Goal: Task Accomplishment & Management: Manage account settings

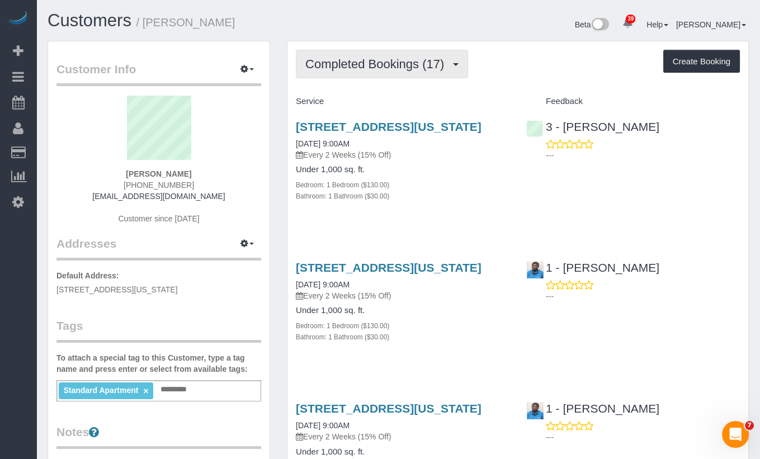
click at [377, 66] on span "Completed Bookings (17)" at bounding box center [377, 64] width 144 height 14
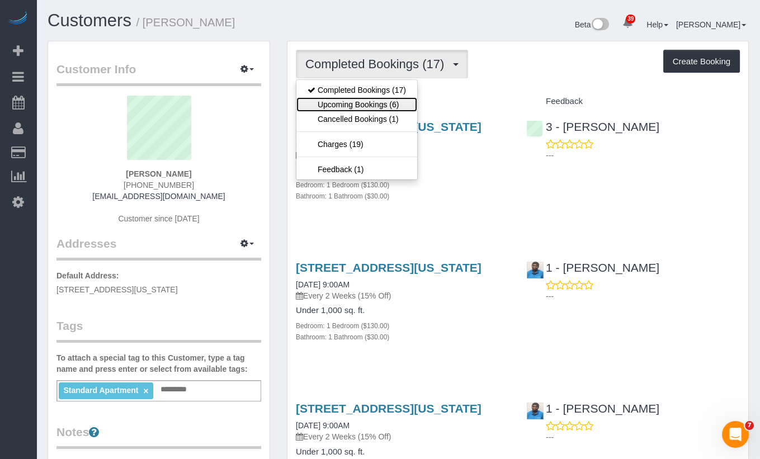
click at [377, 107] on link "Upcoming Bookings (6)" at bounding box center [356, 104] width 121 height 15
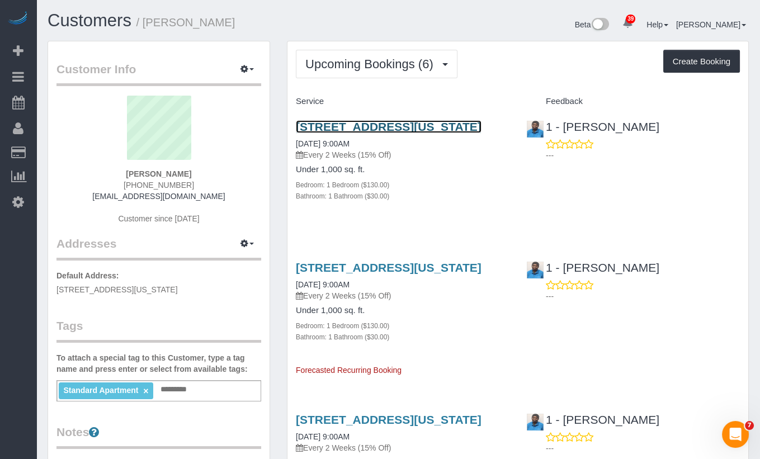
click at [327, 133] on link "60 Riverside Blvd, Apt. 815, New York, NY 10069" at bounding box center [389, 126] width 186 height 13
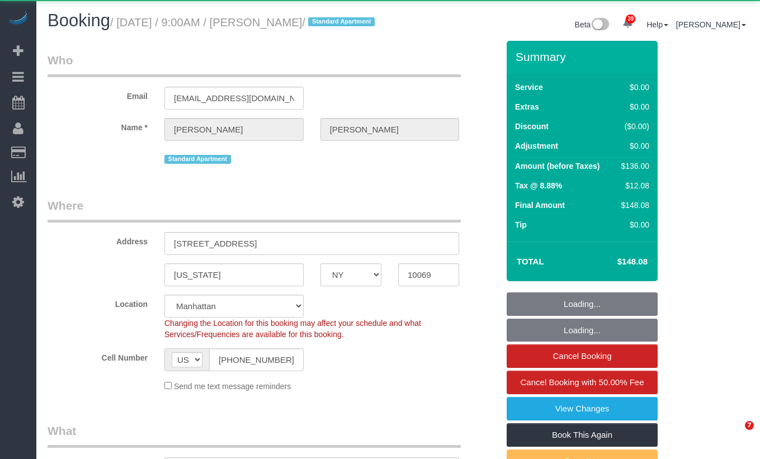
select select "NY"
select select "1"
select select "object:1073"
select select "string:stripe-pm_1QlJZ24VGloSiKo7pgGoIAXz"
select select "1"
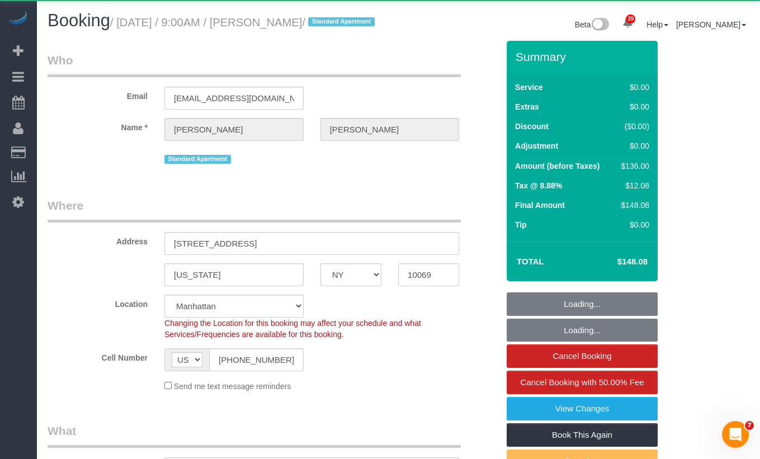
select select "spot1"
select select "number:89"
select select "number:90"
select select "number:15"
select select "number:5"
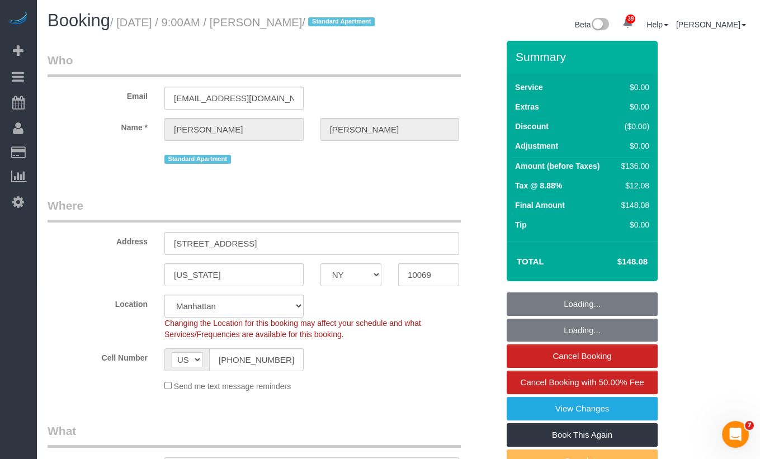
drag, startPoint x: 340, startPoint y: 27, endPoint x: 125, endPoint y: 24, distance: 215.3
click at [125, 25] on small "/ October 14, 2025 / 9:00AM / Liz Huizenga / Standard Apartment" at bounding box center [244, 22] width 268 height 12
copy small "October 14, 2025 / 9:00AM / Liz Huizenga"
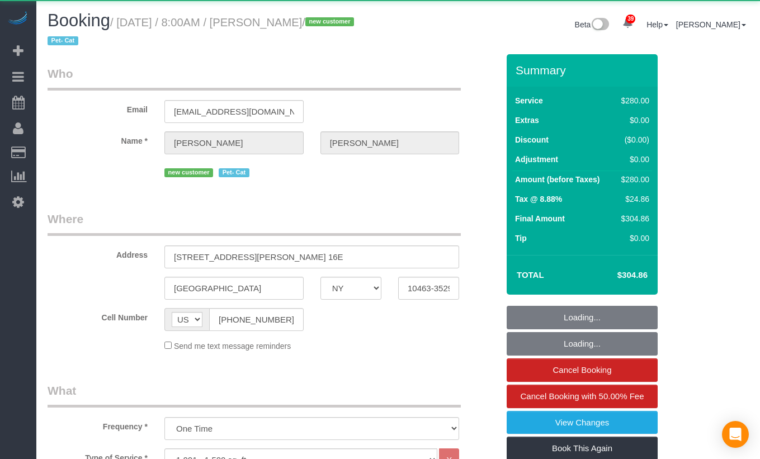
select select "NY"
select select "210"
select select "string:stripe-pm_1SFzvU4VGloSiKo7YFExhWNV"
select select "spot1"
select select "object:1060"
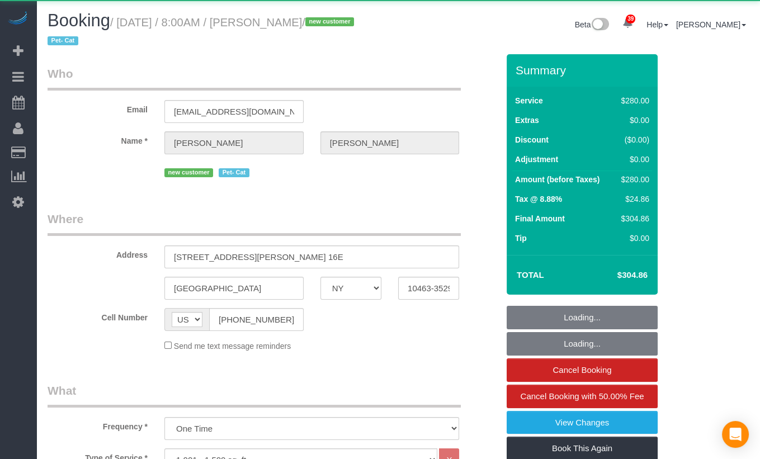
select select "spot49"
select select "number:56"
select select "number:69"
select select "number:14"
select select "number:6"
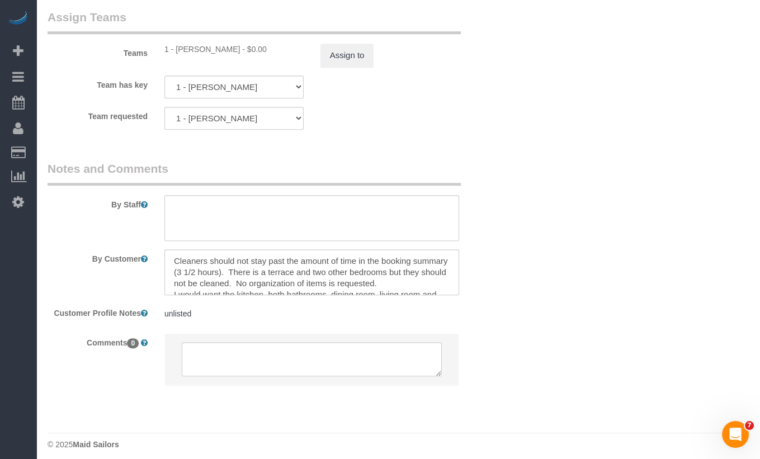
scroll to position [1279, 0]
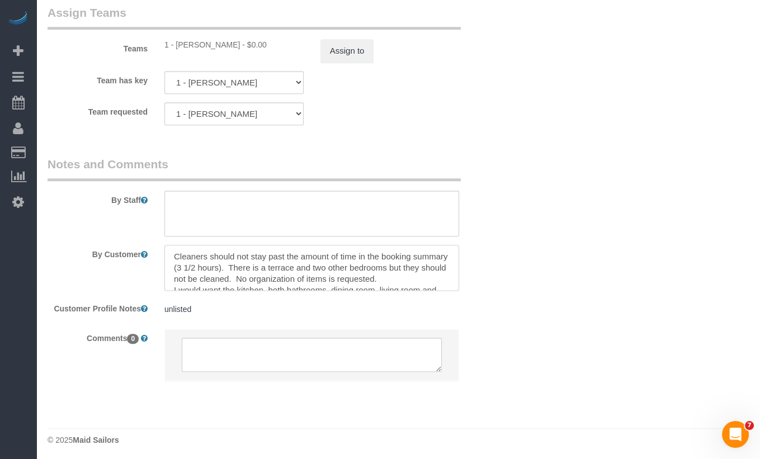
click at [296, 269] on textarea at bounding box center [311, 268] width 295 height 46
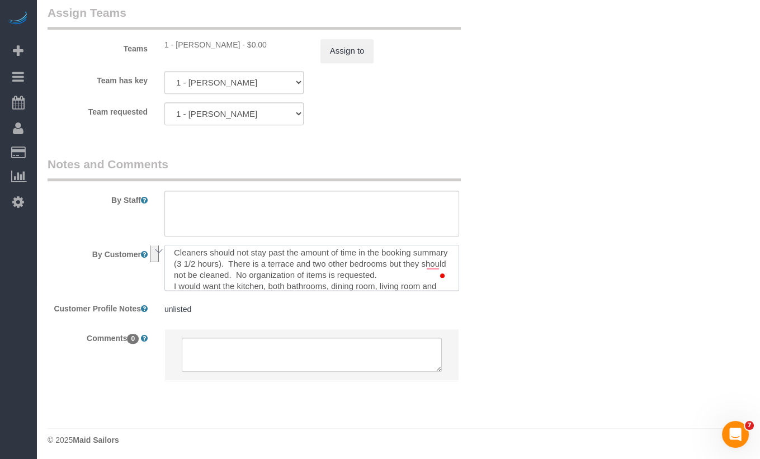
scroll to position [0, 0]
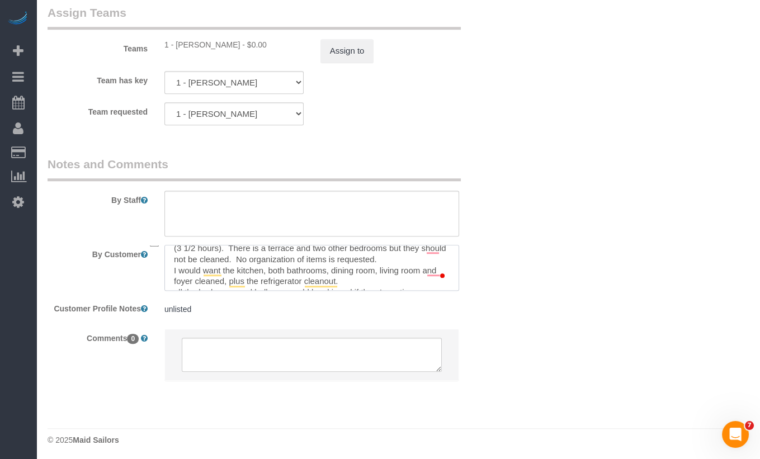
drag, startPoint x: 343, startPoint y: 258, endPoint x: 171, endPoint y: 249, distance: 173.0
click at [171, 249] on textarea "To enrich screen reader interactions, please activate Accessibility in Grammarl…" at bounding box center [311, 268] width 295 height 46
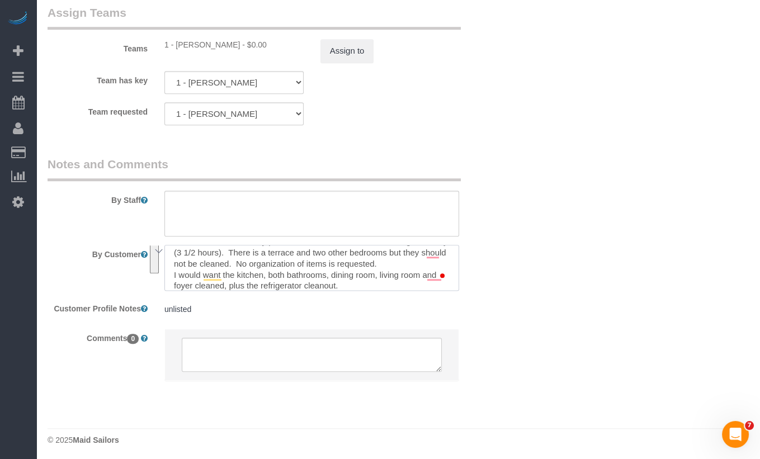
click at [260, 278] on textarea "To enrich screen reader interactions, please activate Accessibility in Grammarl…" at bounding box center [311, 268] width 295 height 46
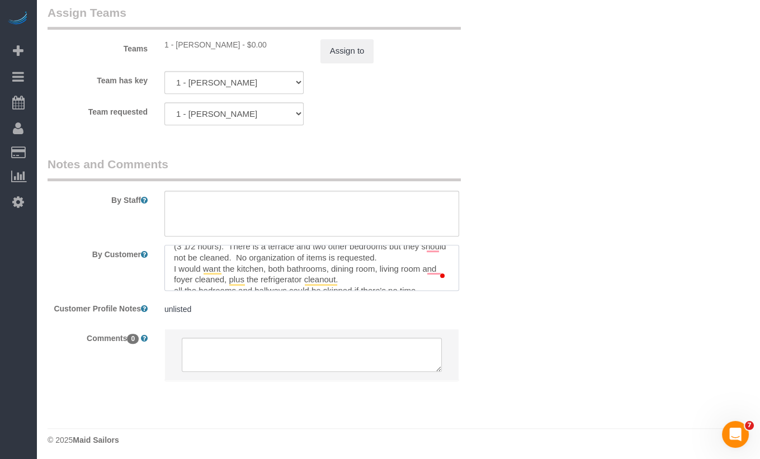
drag, startPoint x: 170, startPoint y: 274, endPoint x: 340, endPoint y: 277, distance: 170.0
click at [340, 277] on textarea "To enrich screen reader interactions, please activate Accessibility in Grammarl…" at bounding box center [311, 268] width 295 height 46
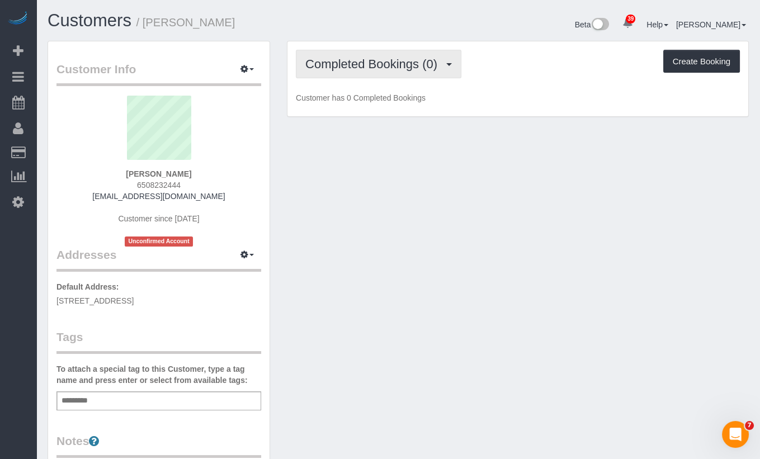
click at [396, 67] on span "Completed Bookings (0)" at bounding box center [374, 64] width 138 height 14
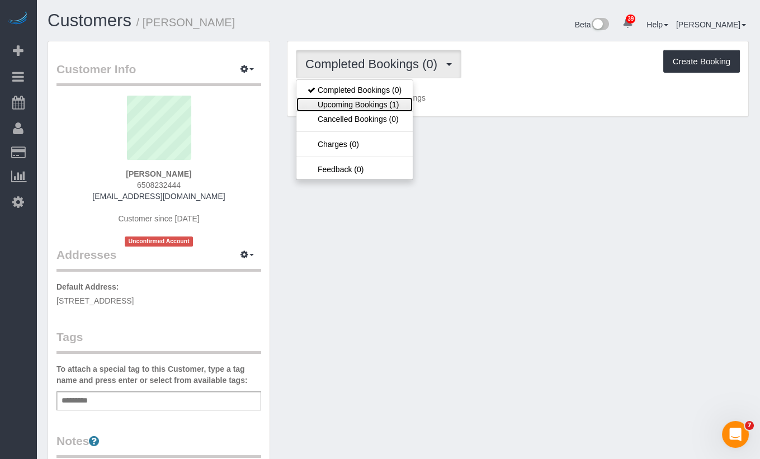
click at [389, 105] on link "Upcoming Bookings (1)" at bounding box center [354, 104] width 116 height 15
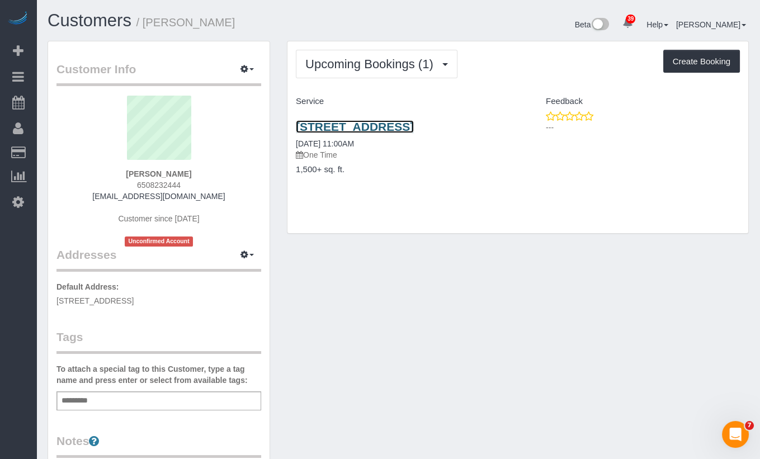
click at [413, 130] on link "888 Lorimer Street, Apt 4, Brooklyn, NY 11222" at bounding box center [355, 126] width 118 height 13
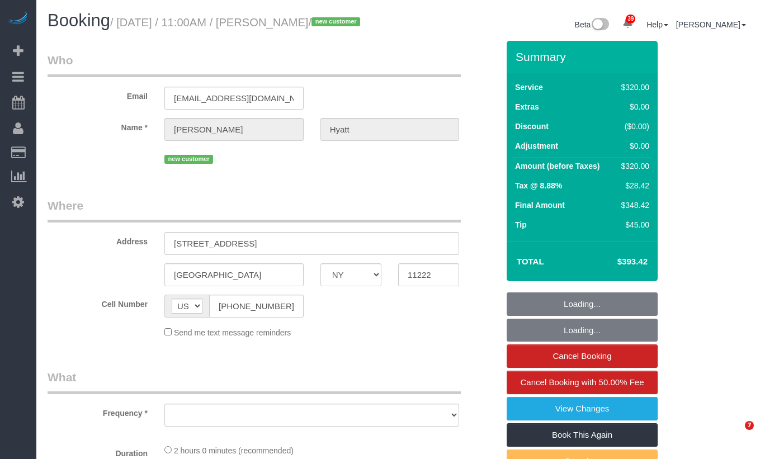
select select "NY"
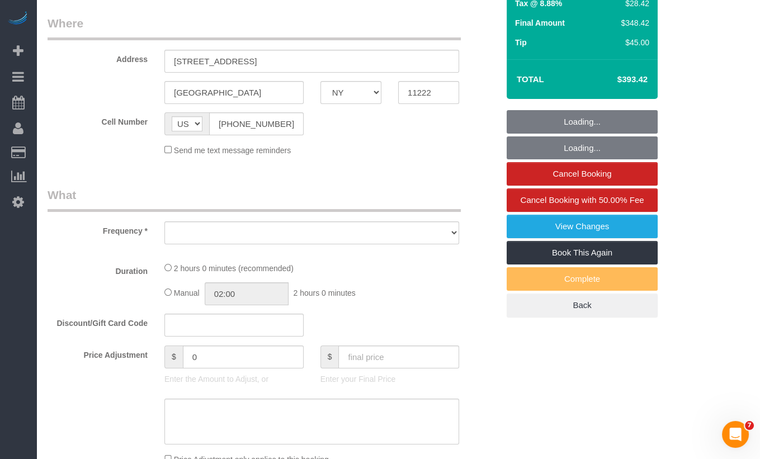
select select "object:813"
select select "spot1"
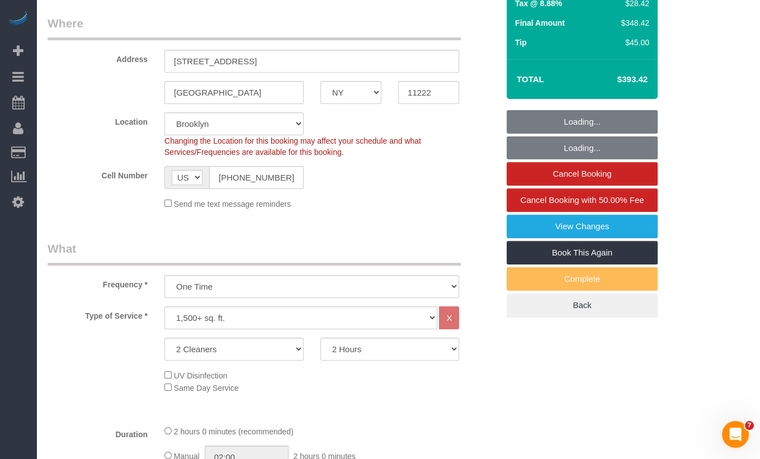
select select "object:915"
select select "string:stripe-pm_1SHxq24VGloSiKo7L6grGwdl"
select select "number:57"
select select "number:72"
select select "number:15"
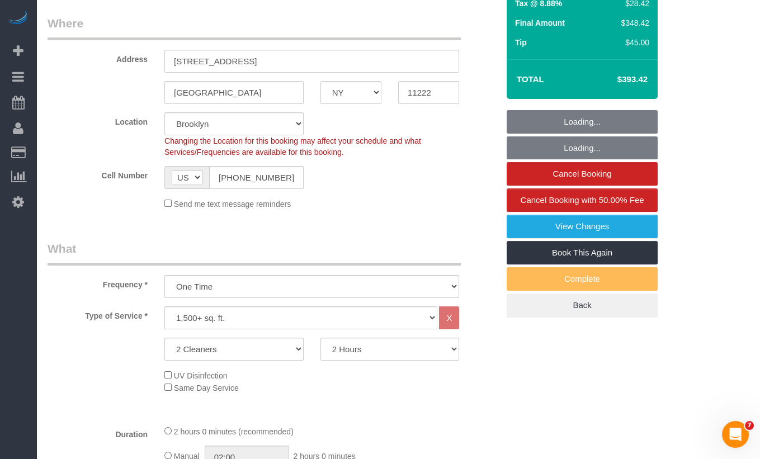
select select "number:5"
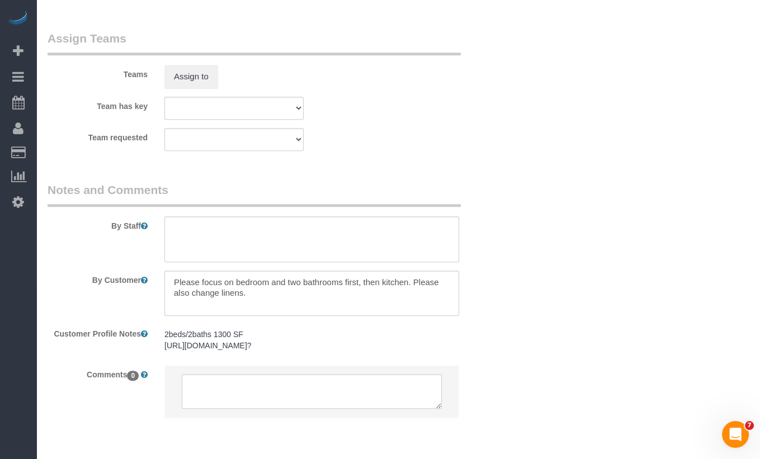
scroll to position [1246, 0]
